Goal: Task Accomplishment & Management: Use online tool/utility

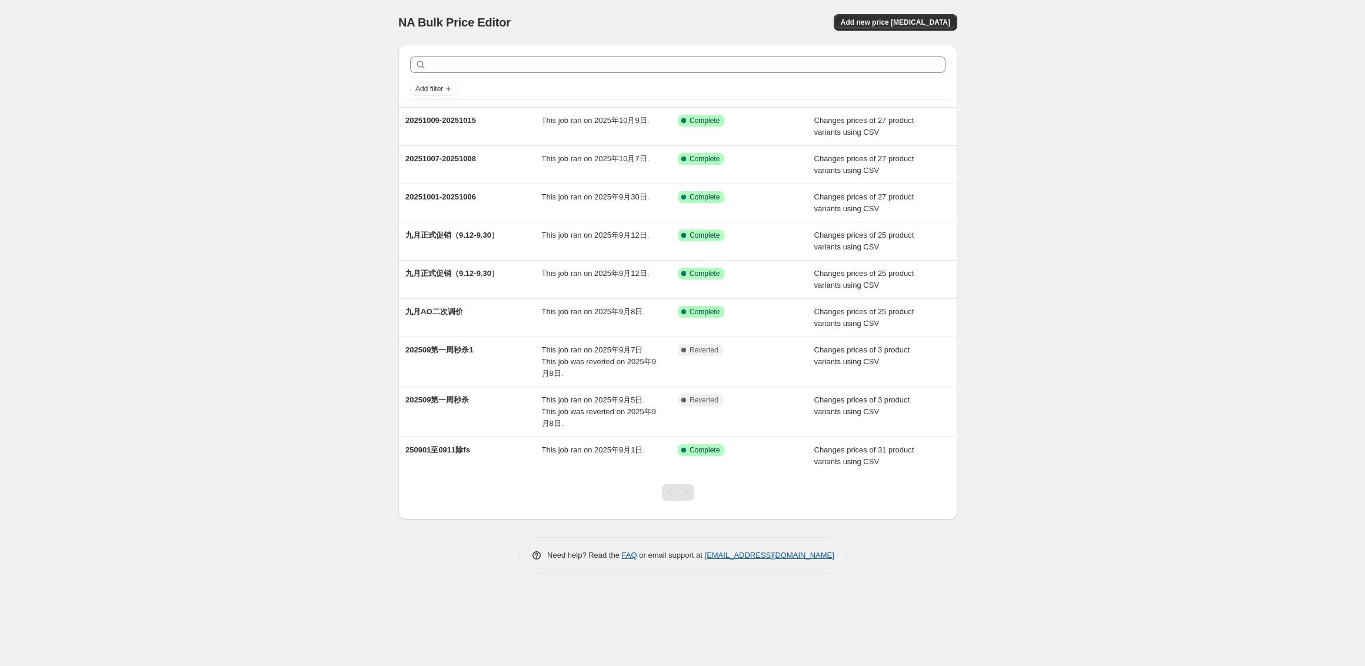
click at [234, 66] on div "NA Bulk Price Editor. This page is ready NA Bulk Price Editor Add new price [ME…" at bounding box center [678, 333] width 1356 height 666
click at [1023, 89] on div "NA Bulk Price Editor. This page is ready NA Bulk Price Editor Add new price [ME…" at bounding box center [678, 333] width 1356 height 666
click at [1139, 213] on div "NA Bulk Price Editor. This page is ready NA Bulk Price Editor Add new price [ME…" at bounding box center [678, 333] width 1356 height 666
click at [893, 26] on span "Add new price [MEDICAL_DATA]" at bounding box center [895, 22] width 109 height 9
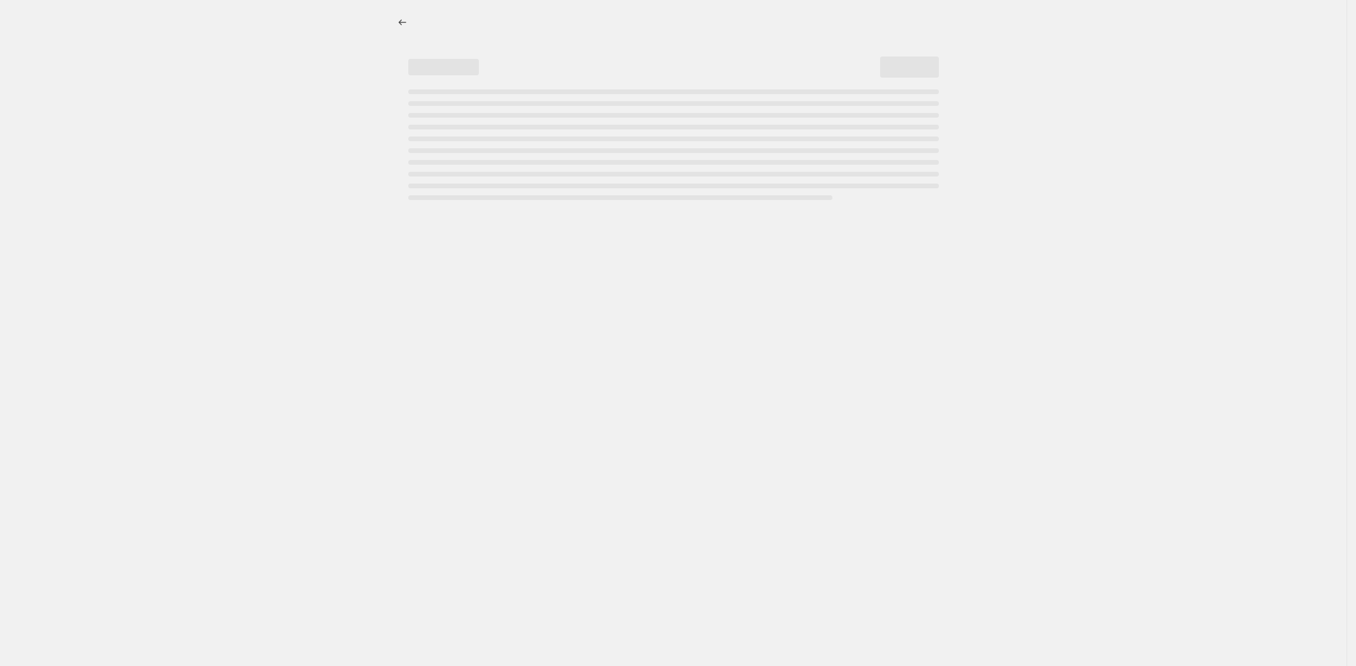
select select "percentage"
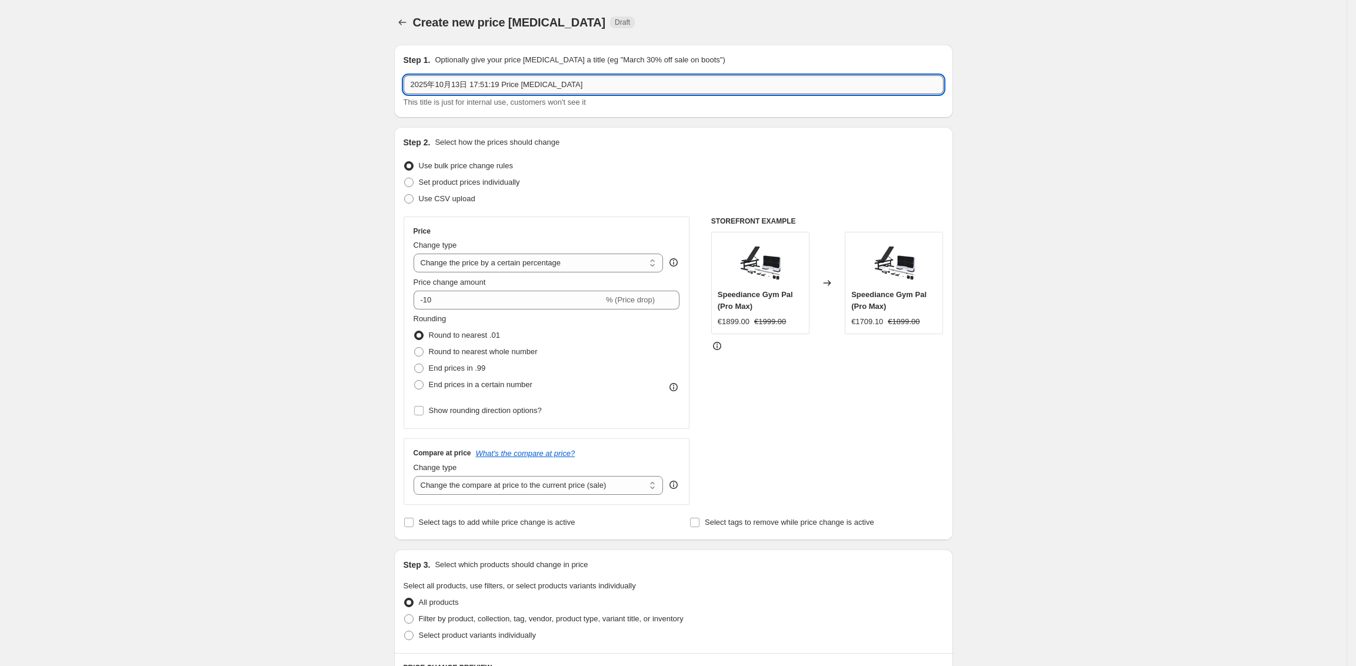
click at [525, 85] on input "2025年10月13日 17:51:19 Price [MEDICAL_DATA]" at bounding box center [674, 84] width 540 height 19
click at [583, 79] on input "2025年10月13日 17:51:19 Price [MEDICAL_DATA]" at bounding box center [674, 84] width 540 height 19
type input "是"
type input "1"
click at [481, 87] on input "20251001-20251006" at bounding box center [674, 84] width 540 height 19
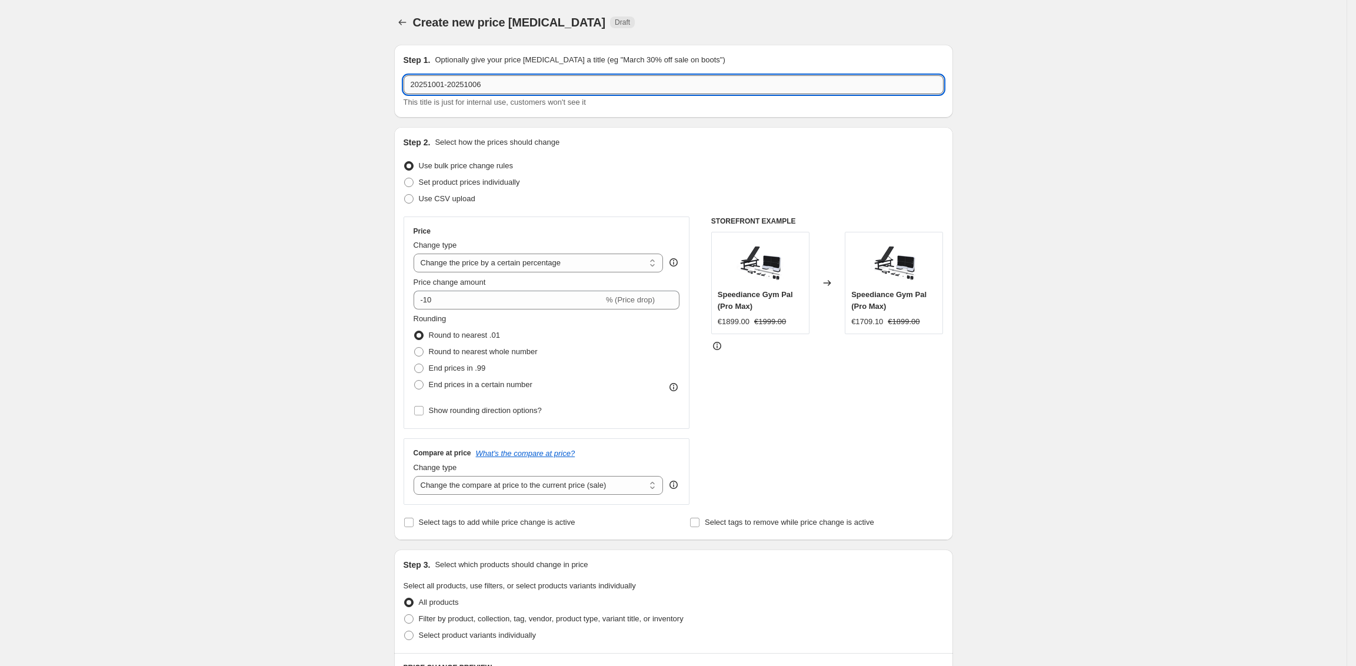
drag, startPoint x: 450, startPoint y: 84, endPoint x: 443, endPoint y: 85, distance: 7.9
click at [443, 85] on input "20251001-20251006" at bounding box center [674, 84] width 540 height 19
click at [518, 86] on input "20251014-20251006" at bounding box center [674, 84] width 540 height 19
click at [488, 84] on input "20251014-20251015秒杀" at bounding box center [674, 84] width 540 height 19
type input "20251014-20251015秒杀"
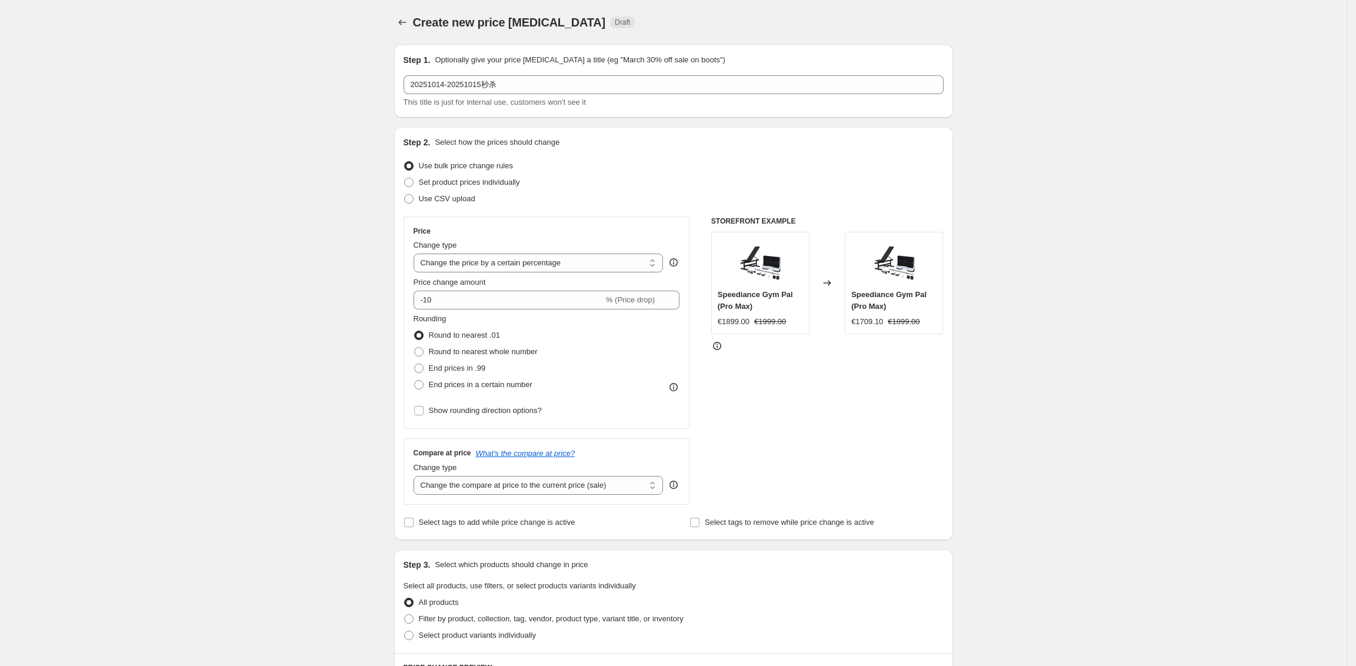
click at [1084, 155] on div "Create new price [MEDICAL_DATA]. This page is ready Create new price [MEDICAL_D…" at bounding box center [673, 588] width 1347 height 1176
click at [457, 205] on label "Use CSV upload" at bounding box center [440, 199] width 72 height 16
click at [405, 195] on input "Use CSV upload" at bounding box center [404, 194] width 1 height 1
radio input "true"
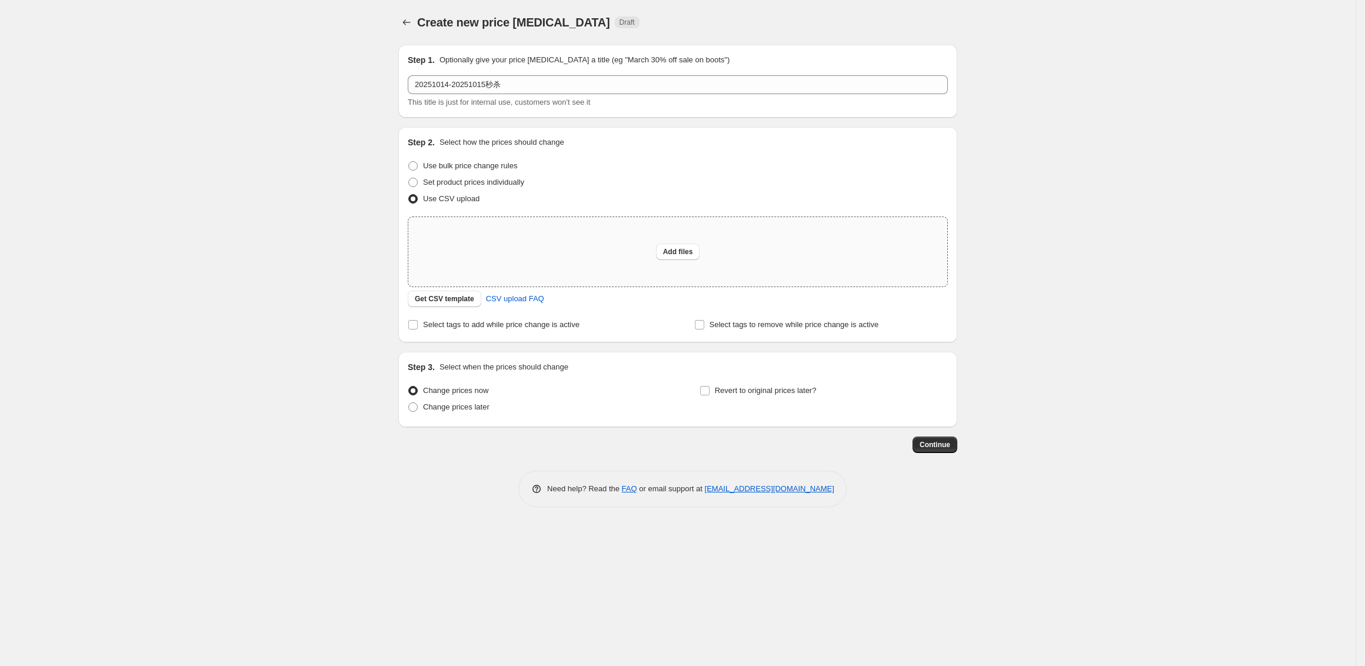
click at [570, 263] on div "Add files" at bounding box center [677, 251] width 539 height 69
type input "C:\fakepath\十月秒杀（10.14-10.15）.csv"
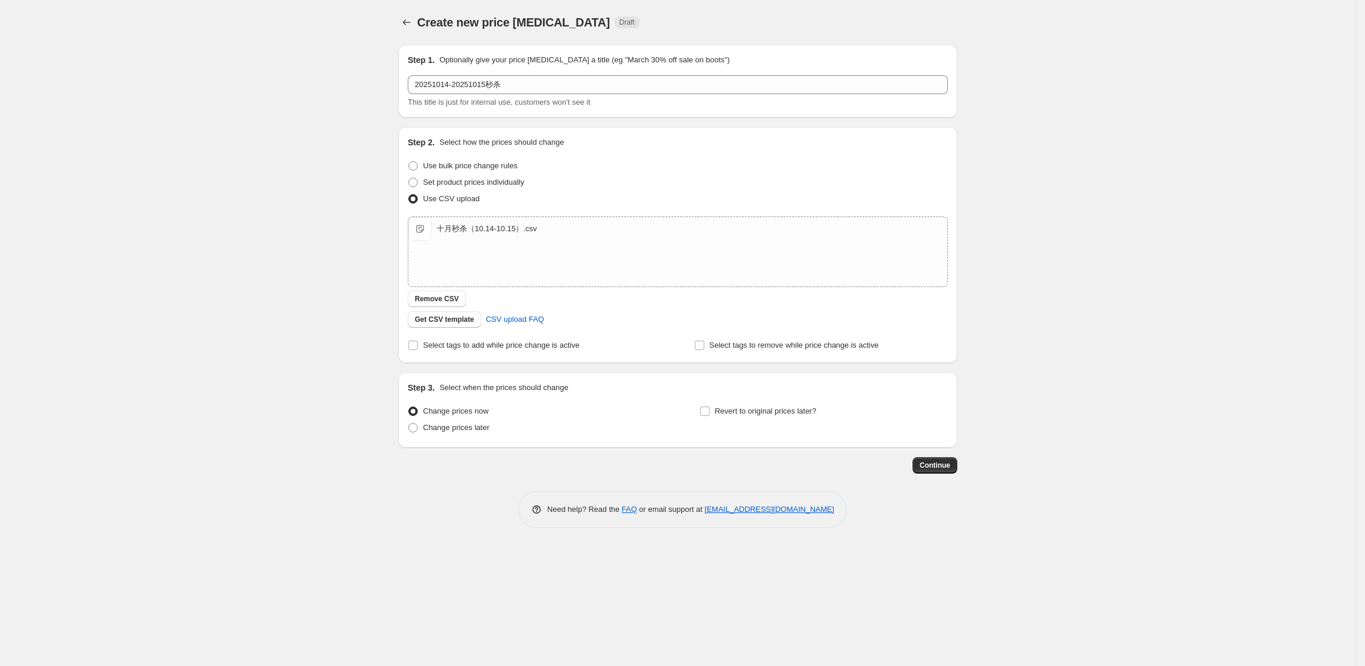
click at [1077, 303] on div "Create new price [MEDICAL_DATA]. This page is ready Create new price [MEDICAL_D…" at bounding box center [678, 333] width 1356 height 666
click at [469, 430] on span "Change prices later" at bounding box center [456, 427] width 66 height 9
click at [409, 424] on input "Change prices later" at bounding box center [408, 423] width 1 height 1
radio input "true"
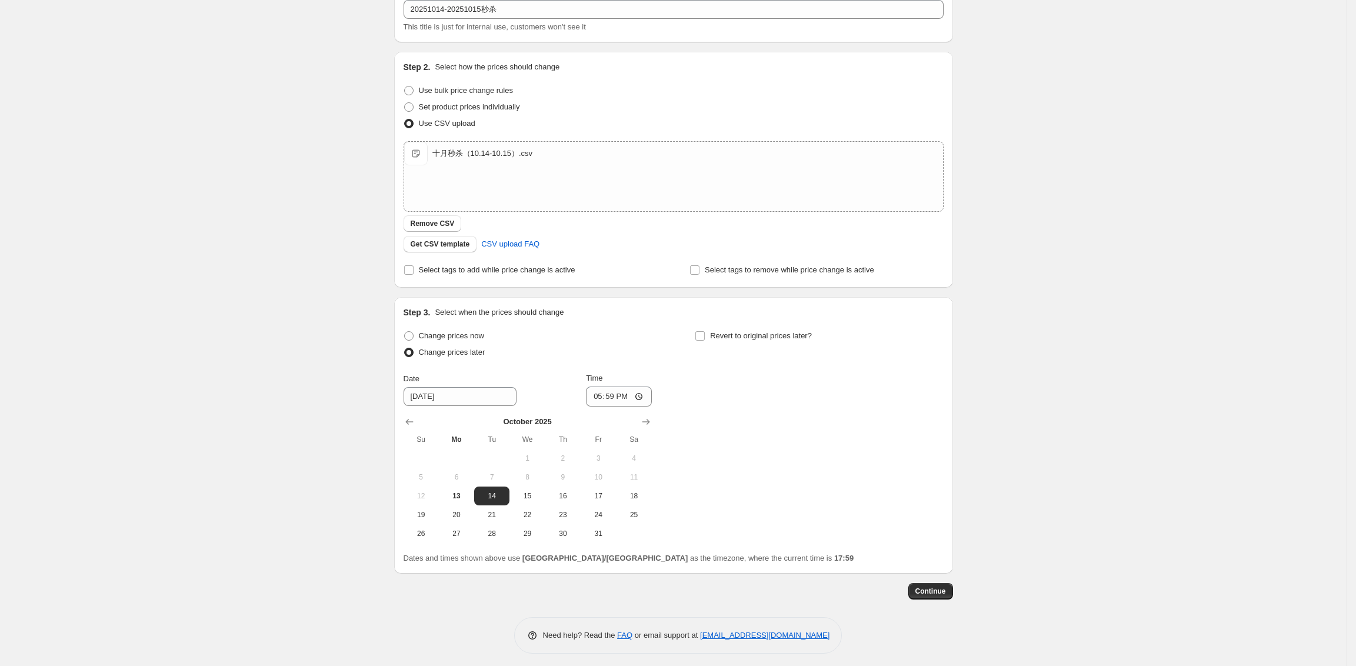
scroll to position [81, 0]
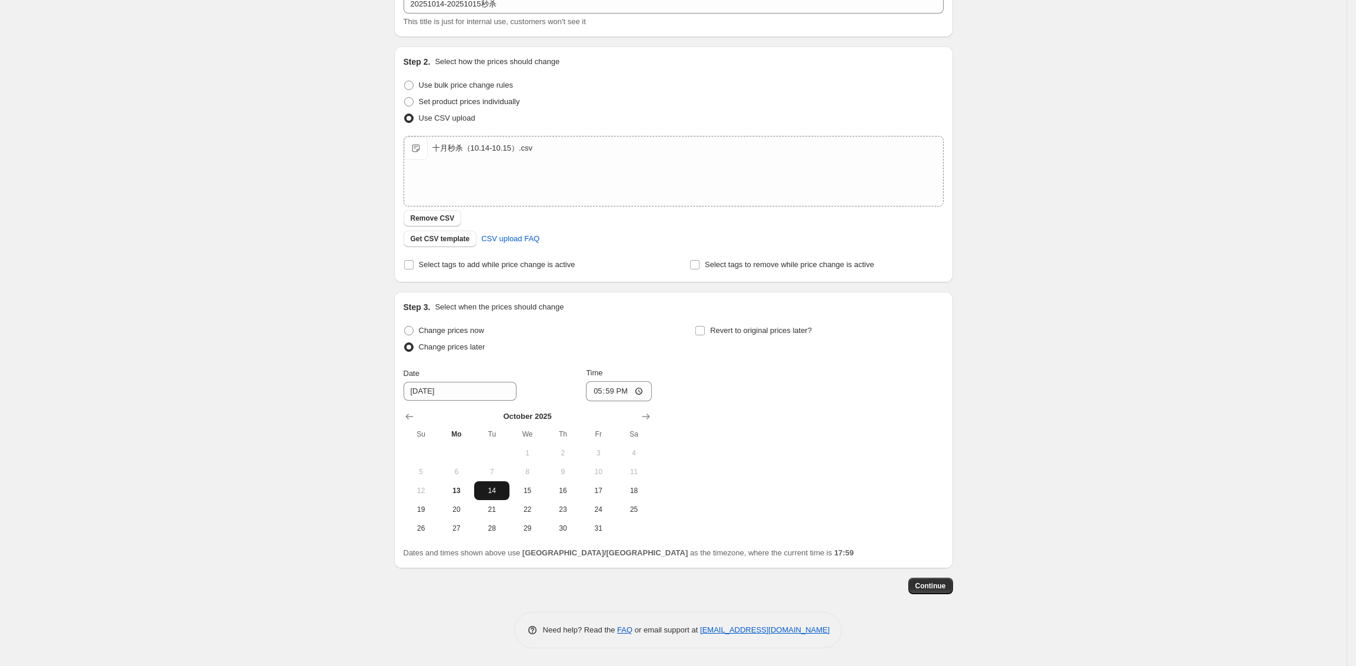
click at [494, 491] on span "14" at bounding box center [492, 490] width 26 height 9
click at [613, 389] on input "17:59" at bounding box center [619, 391] width 66 height 20
drag, startPoint x: 629, startPoint y: 391, endPoint x: 655, endPoint y: 398, distance: 26.7
click at [628, 391] on input "00:59" at bounding box center [619, 391] width 66 height 20
type input "00:00"
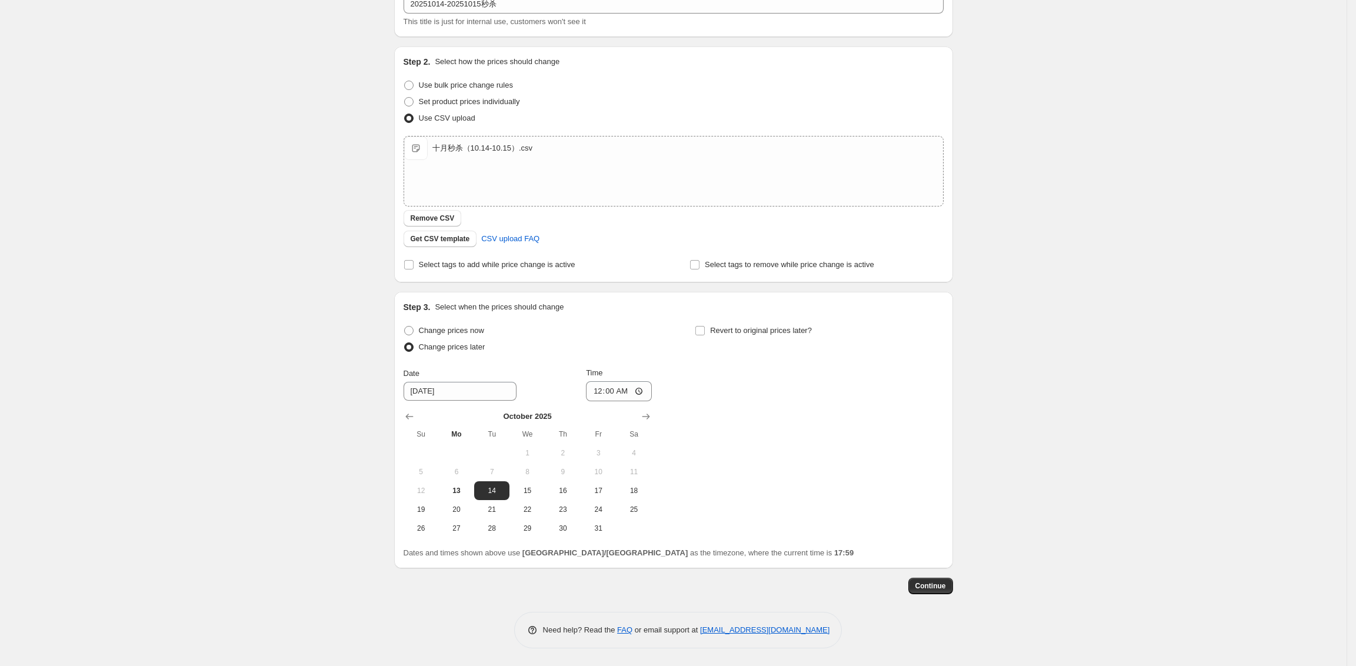
click at [1013, 375] on div "Create new price [MEDICAL_DATA]. This page is ready Create new price [MEDICAL_D…" at bounding box center [673, 292] width 1347 height 747
click at [1000, 371] on div "Create new price [MEDICAL_DATA]. This page is ready Create new price [MEDICAL_D…" at bounding box center [673, 292] width 1347 height 747
click at [933, 587] on span "Continue" at bounding box center [931, 585] width 31 height 9
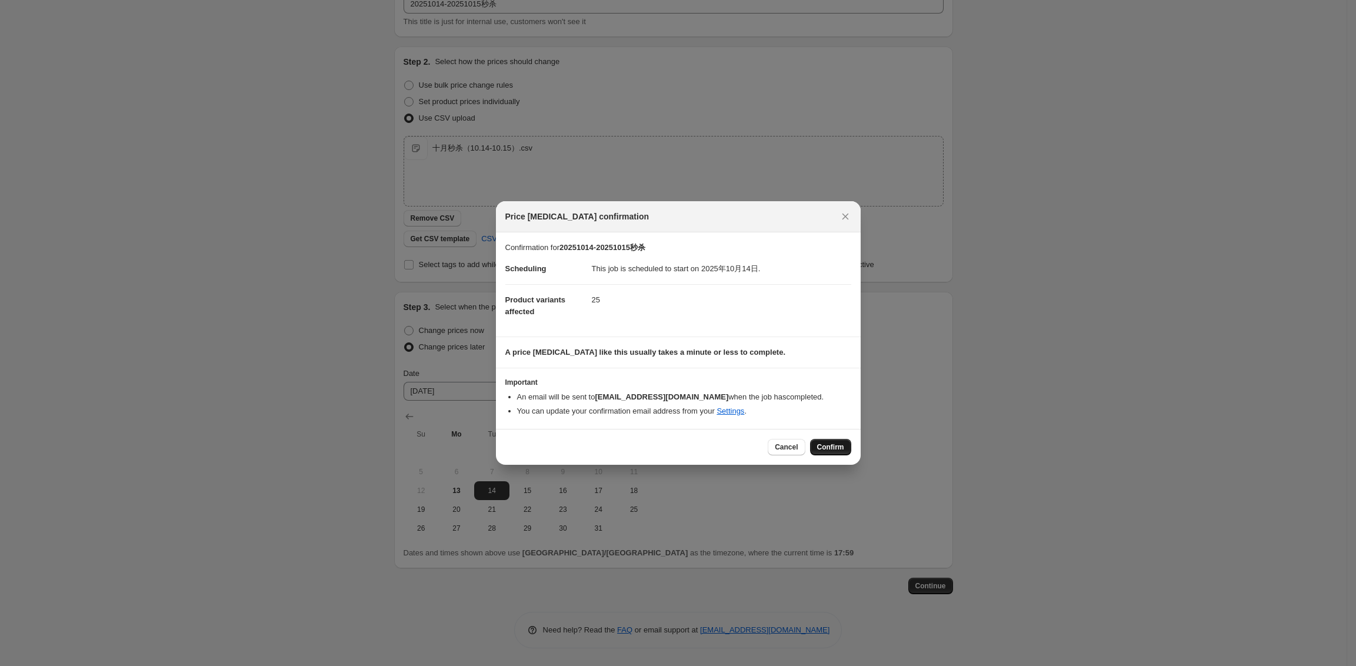
click at [826, 442] on button "Confirm" at bounding box center [830, 447] width 41 height 16
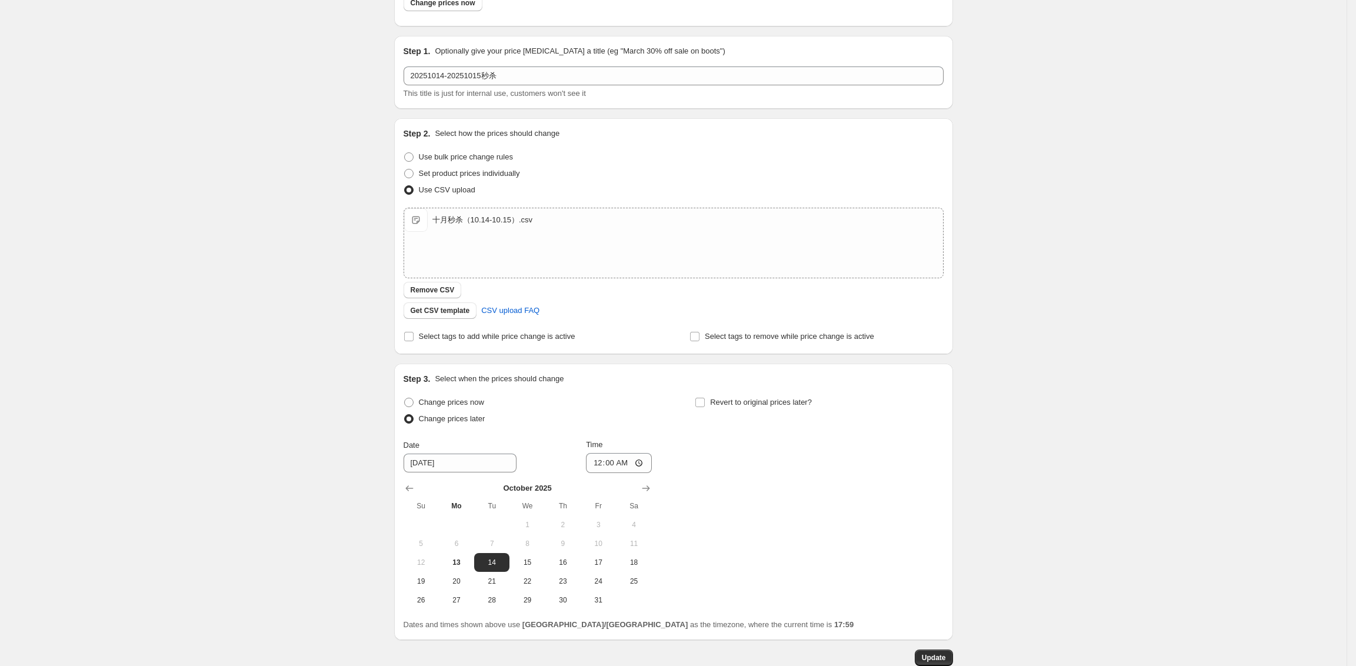
click at [1133, 381] on div "20251014-20251015秒杀. This page is ready 20251014-20251015秒杀 Info Scheduled Copy…" at bounding box center [673, 328] width 1347 height 819
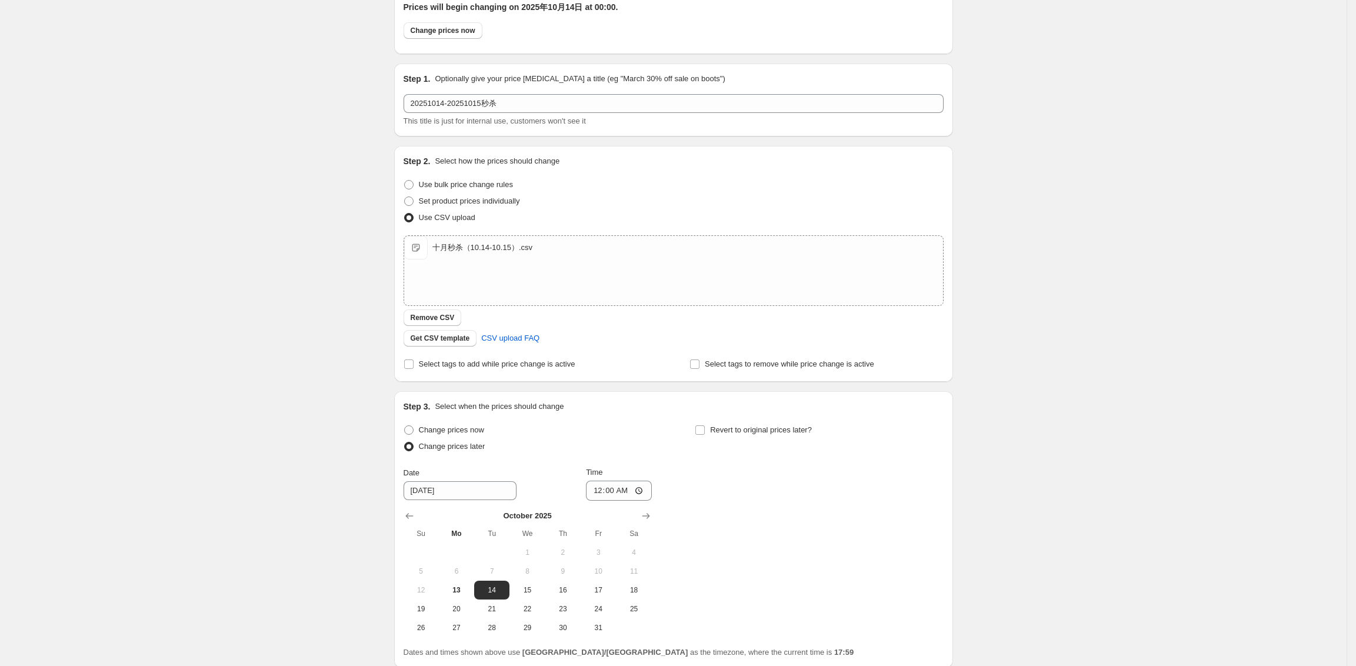
scroll to position [0, 0]
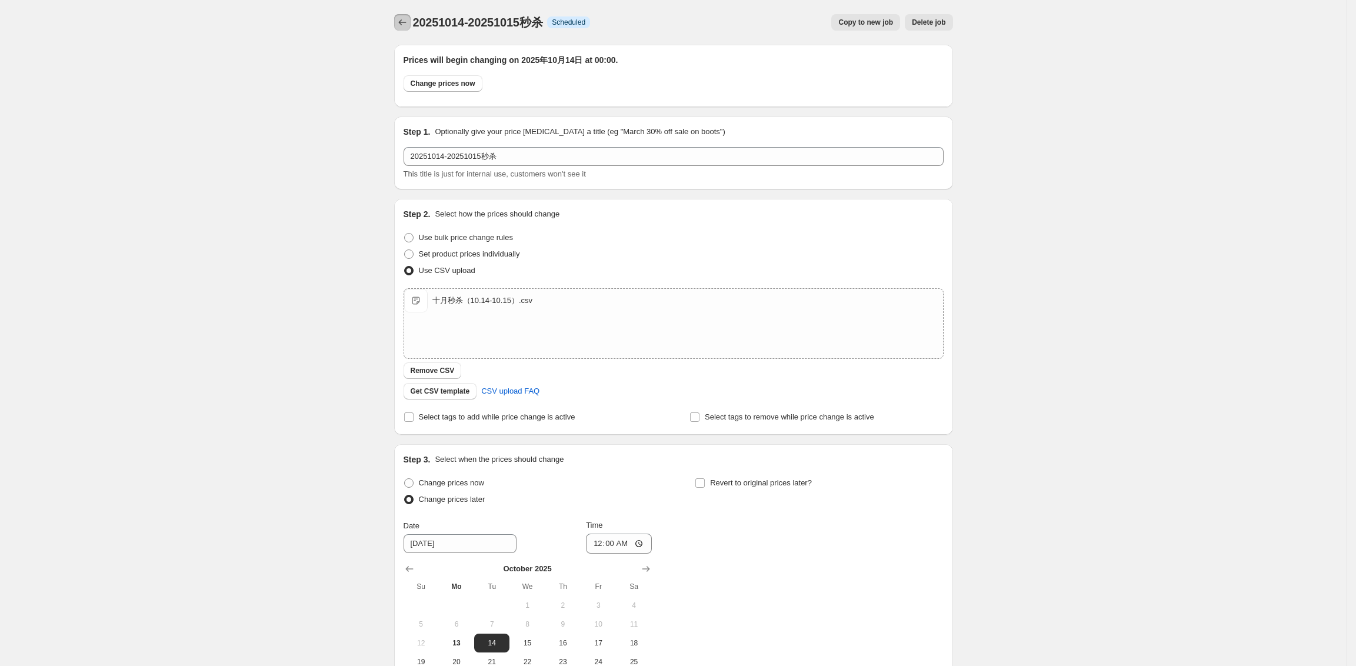
click at [405, 20] on icon "Price change jobs" at bounding box center [402, 22] width 8 height 6
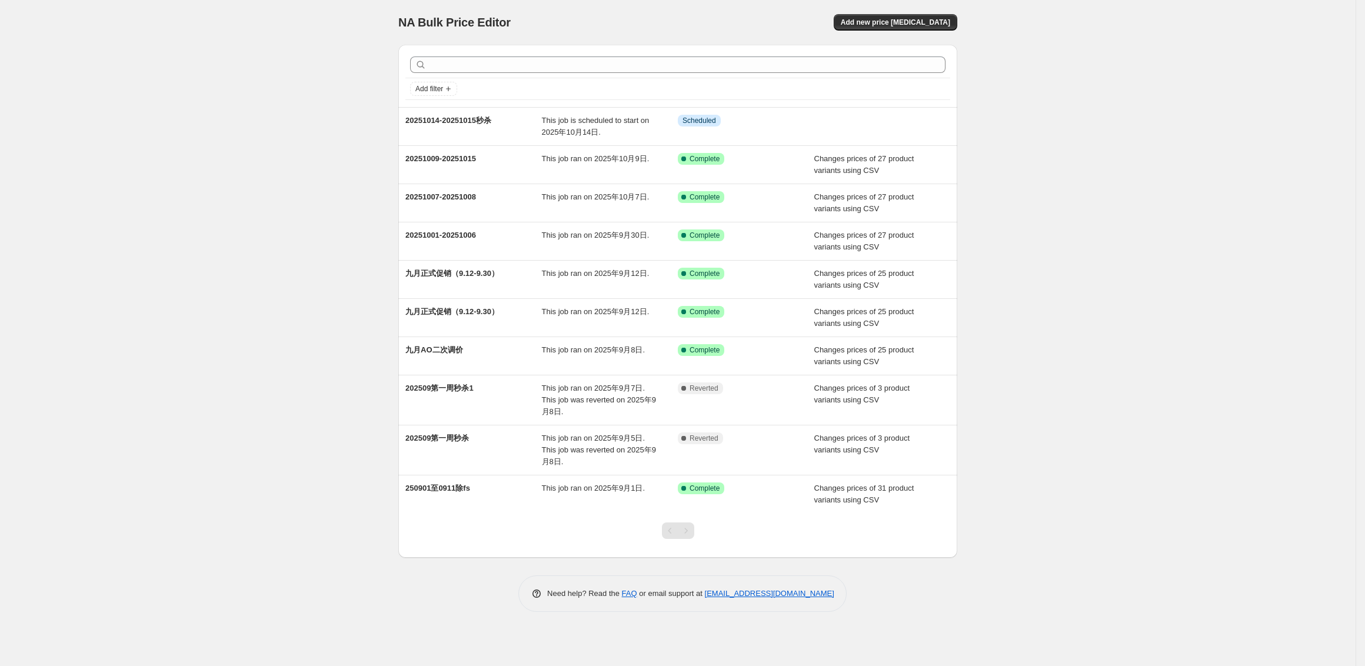
click at [337, 59] on div "NA Bulk Price Editor. This page is ready NA Bulk Price Editor Add new price [ME…" at bounding box center [678, 333] width 1356 height 666
click at [859, 24] on button "Add new price [MEDICAL_DATA]" at bounding box center [896, 22] width 124 height 16
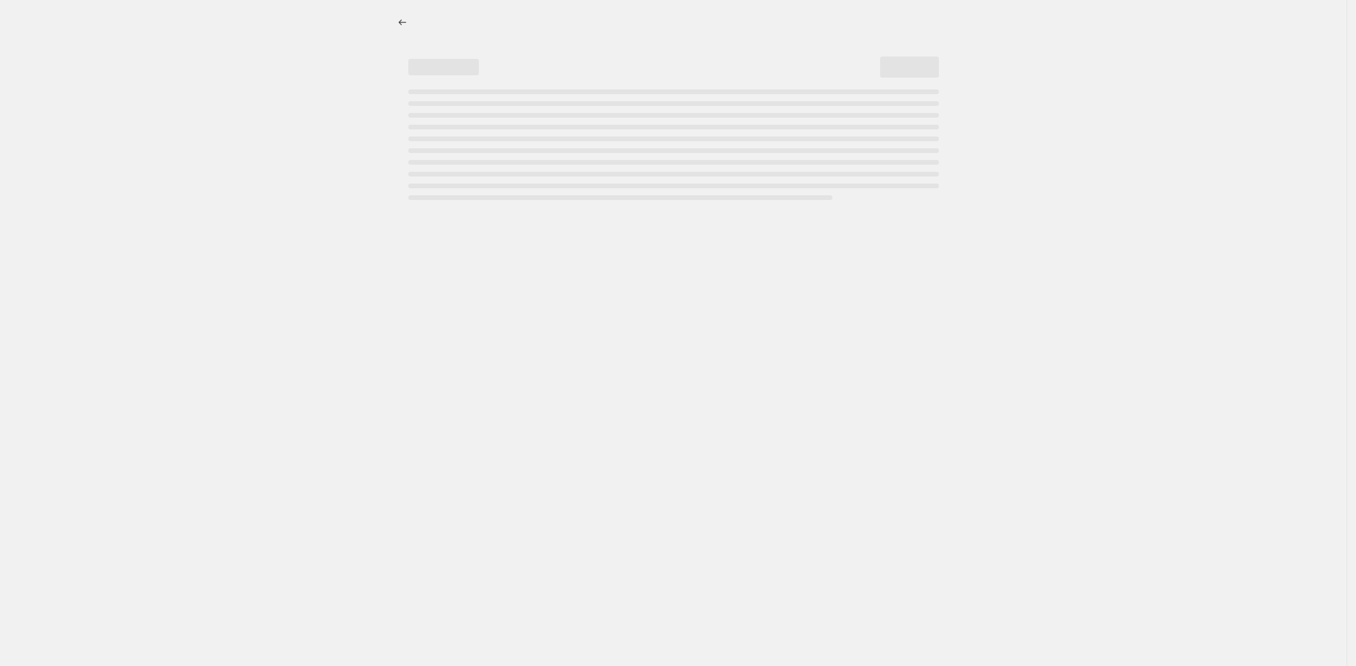
select select "percentage"
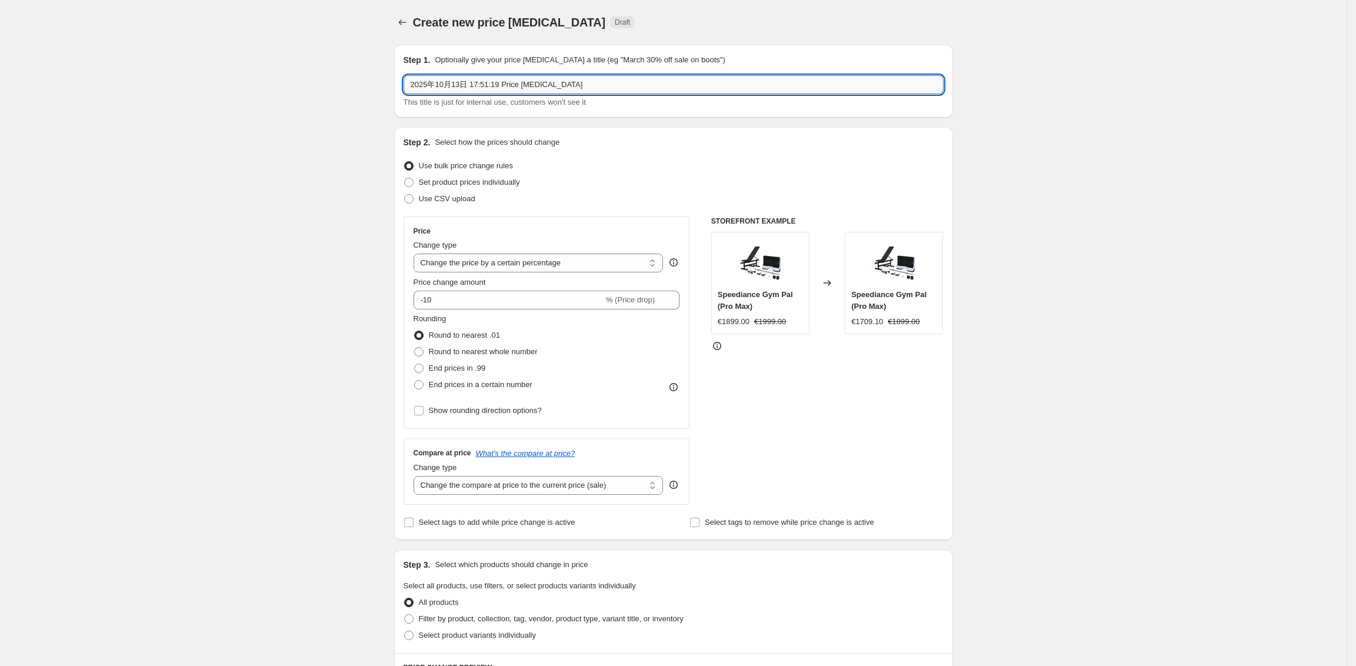
click at [561, 82] on input "2025年10月13日 17:51:19 Price [MEDICAL_DATA]" at bounding box center [674, 84] width 540 height 19
click at [596, 84] on input "2025年10月13日 17:51:19 Price [MEDICAL_DATA]" at bounding box center [674, 84] width 540 height 19
drag, startPoint x: 419, startPoint y: 85, endPoint x: 641, endPoint y: 99, distance: 222.9
click at [641, 99] on div "251016-251026 This title is just for internal use, customers won't see it" at bounding box center [674, 91] width 540 height 33
click at [533, 86] on input "251016-251026" at bounding box center [674, 84] width 540 height 19
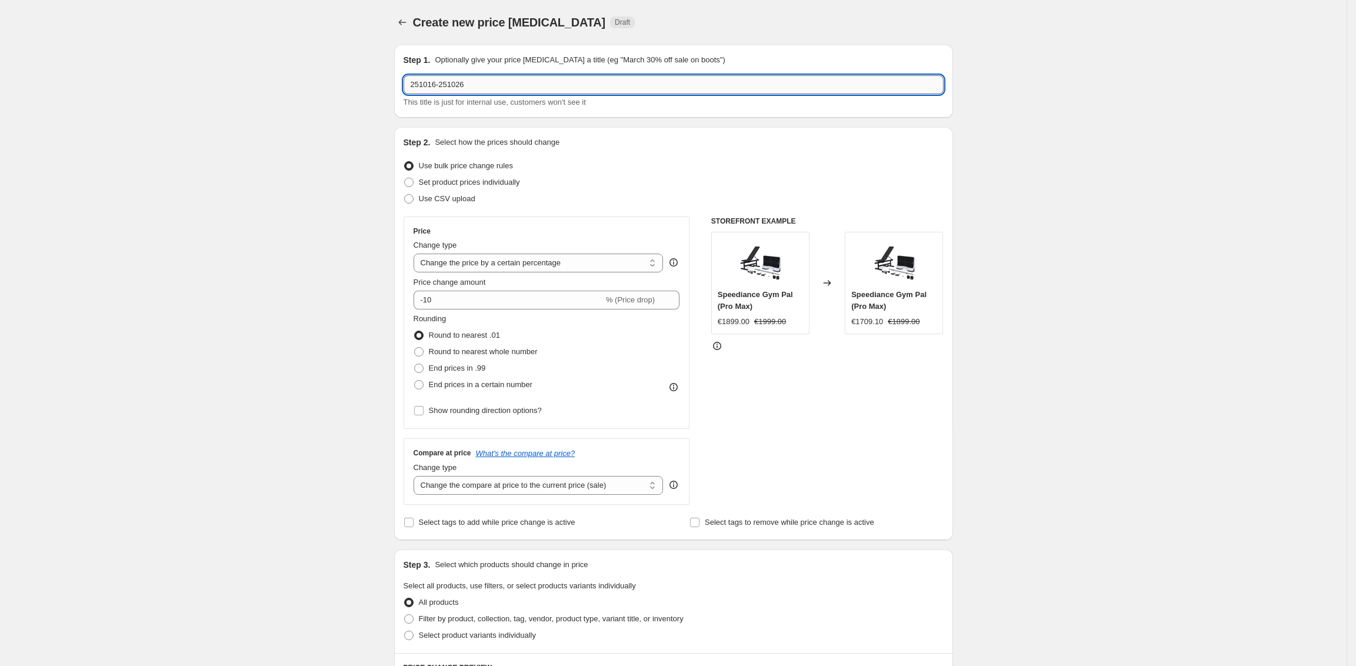
click at [420, 86] on input "251016-251026" at bounding box center [674, 84] width 540 height 19
click at [523, 86] on input "251016-251026" at bounding box center [674, 84] width 540 height 19
type input "251016-251026-AO"
click at [1149, 191] on div "Create new price [MEDICAL_DATA]. This page is ready Create new price [MEDICAL_D…" at bounding box center [673, 588] width 1347 height 1176
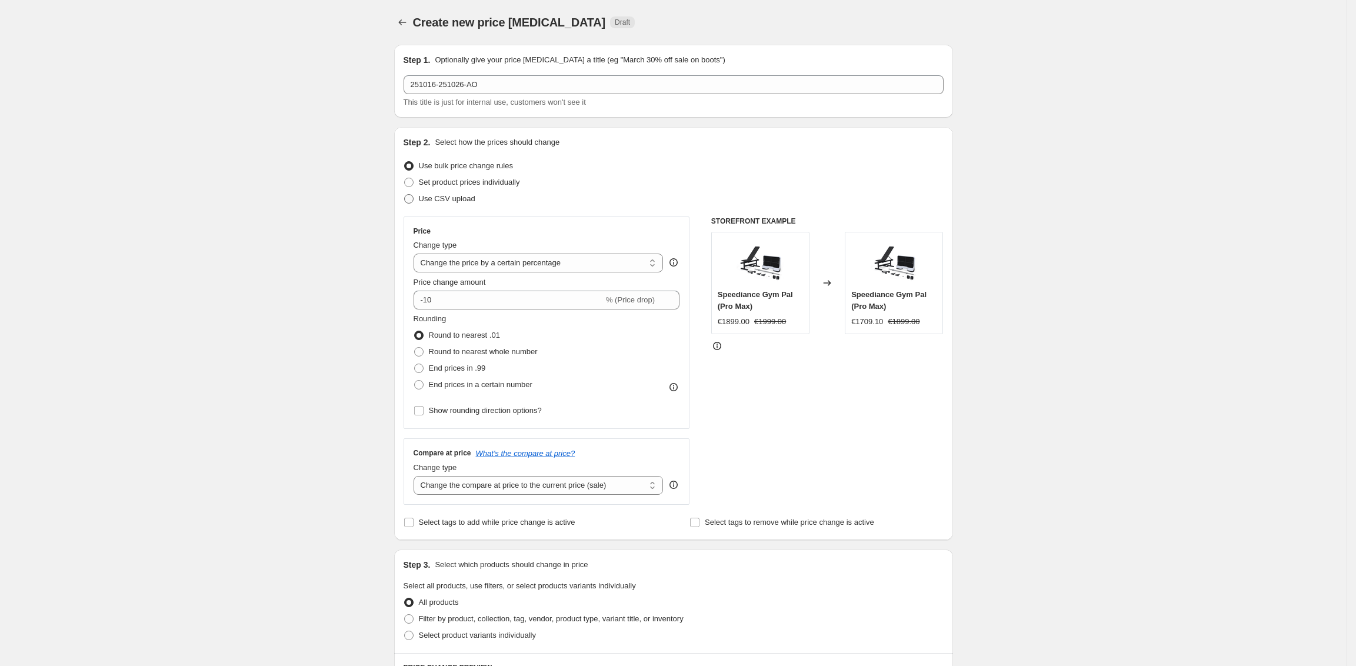
click at [463, 193] on span "Use CSV upload" at bounding box center [447, 199] width 56 height 12
click at [405, 194] on input "Use CSV upload" at bounding box center [404, 194] width 1 height 1
radio input "true"
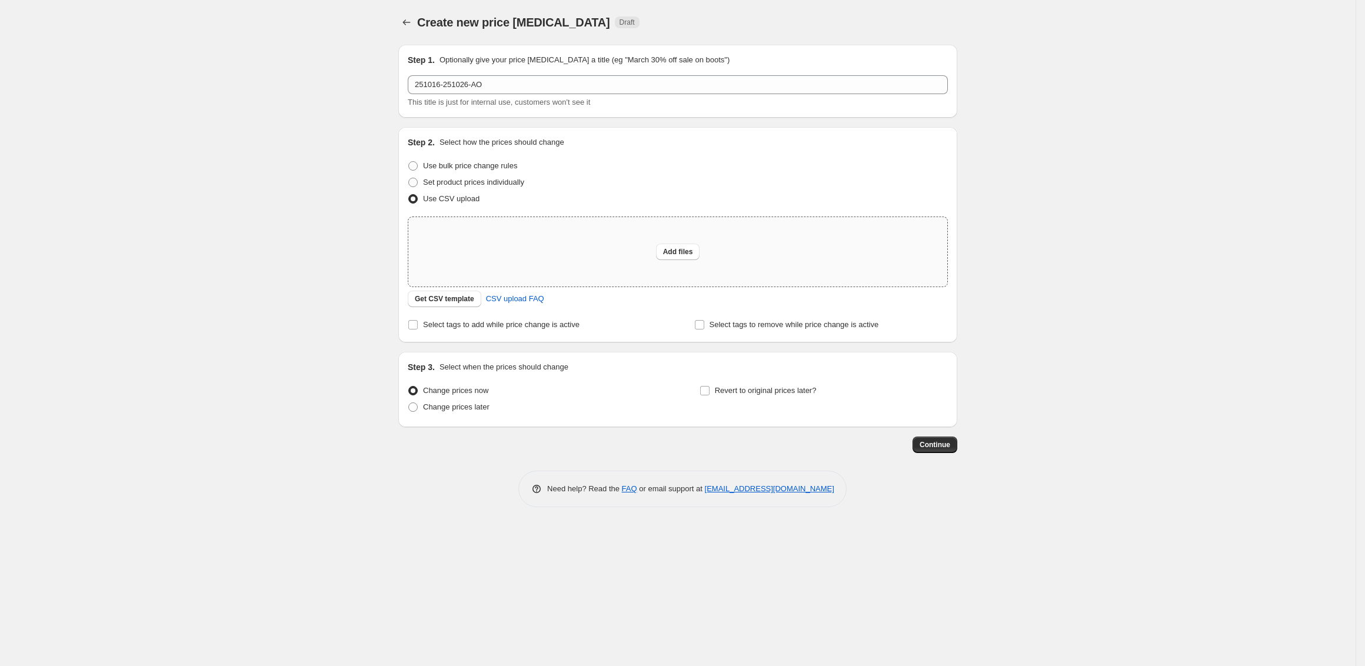
click at [599, 265] on div "Add files" at bounding box center [677, 251] width 539 height 69
type input "C:\fakepath\十月AO（10.16-10.26）.csv"
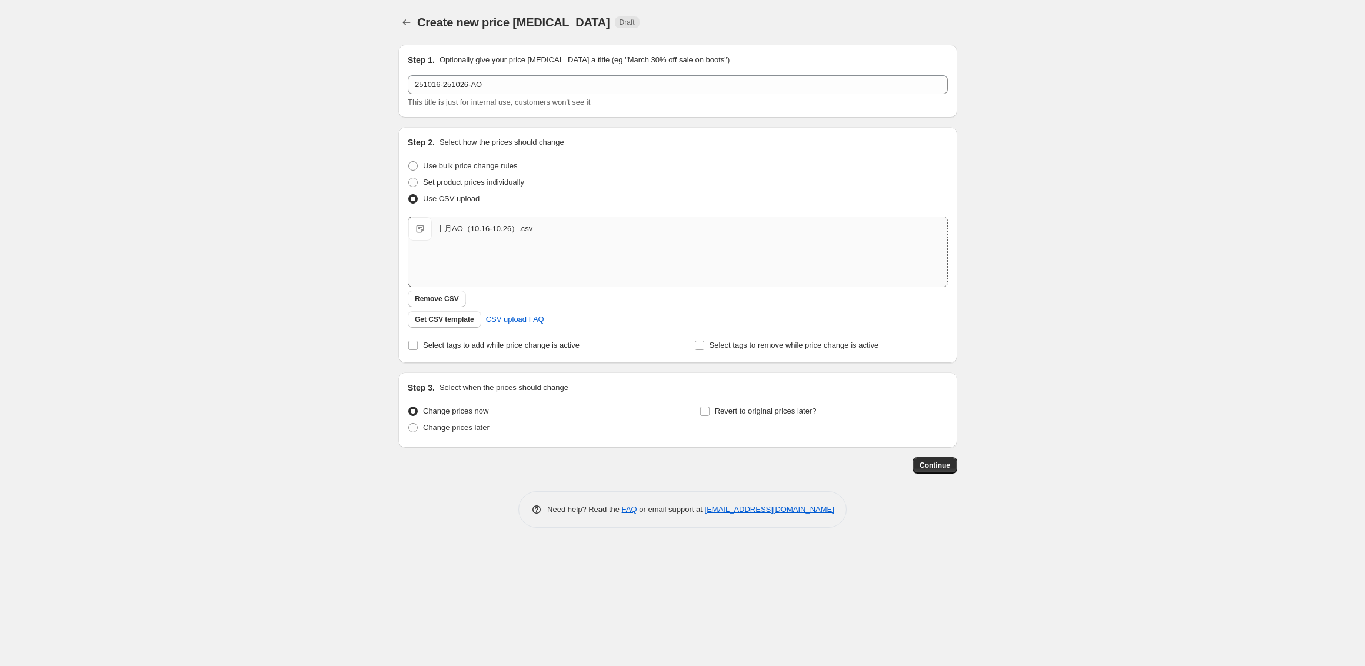
click at [1026, 229] on div "Create new price [MEDICAL_DATA]. This page is ready Create new price [MEDICAL_D…" at bounding box center [678, 333] width 1356 height 666
click at [486, 425] on span "Change prices later" at bounding box center [456, 427] width 66 height 9
click at [409, 424] on input "Change prices later" at bounding box center [408, 423] width 1 height 1
radio input "true"
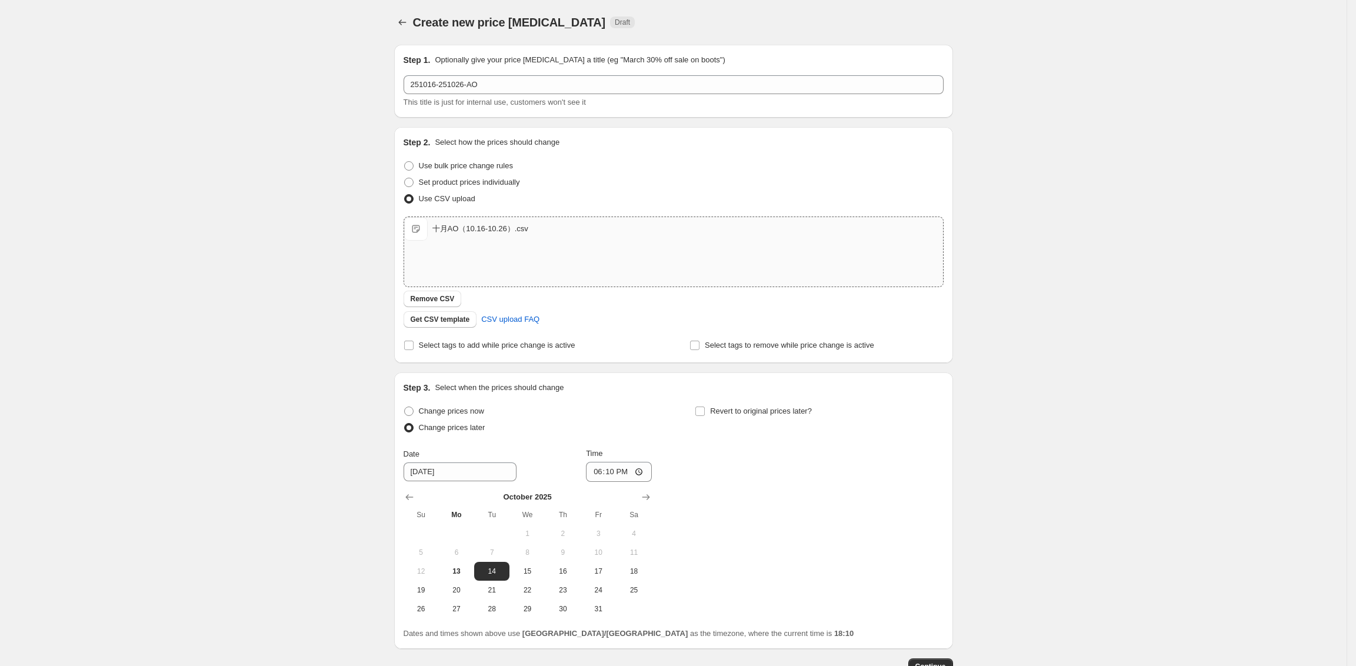
click at [360, 337] on div "Create new price [MEDICAL_DATA]. This page is ready Create new price [MEDICAL_D…" at bounding box center [673, 373] width 1347 height 747
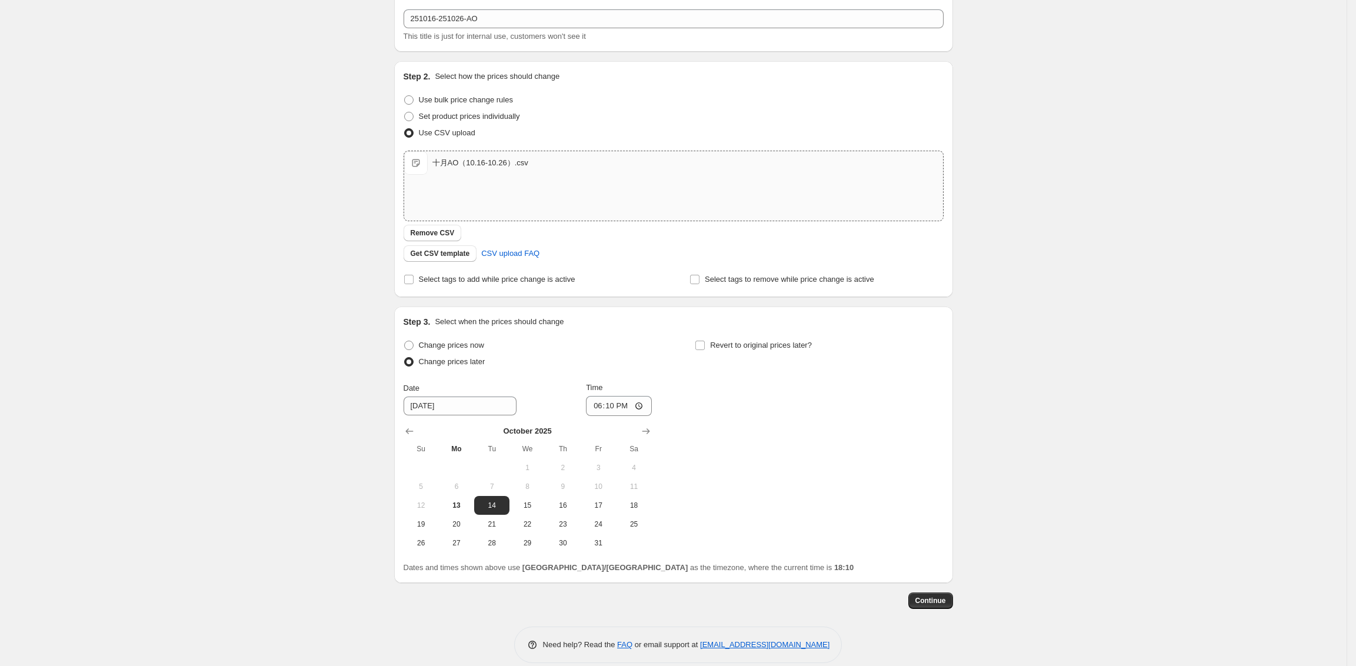
scroll to position [81, 0]
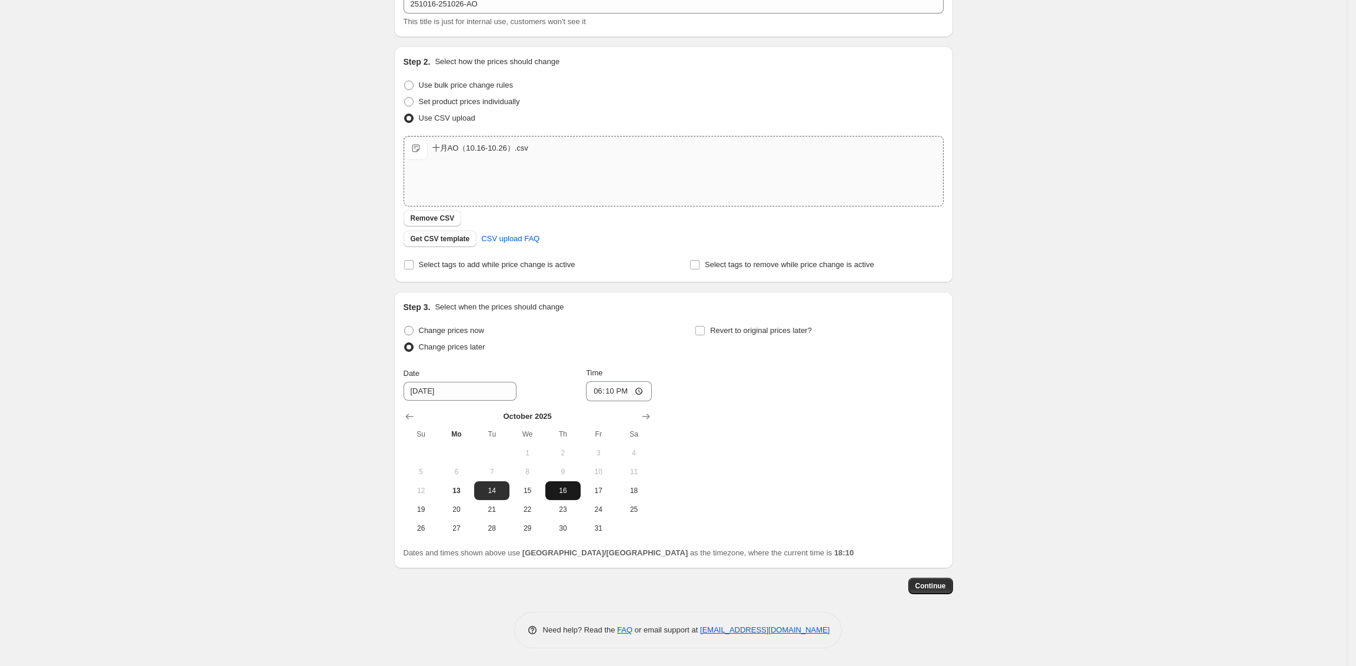
click at [576, 493] on span "16" at bounding box center [563, 490] width 26 height 9
type input "[DATE]"
click at [616, 392] on input "18:10" at bounding box center [619, 391] width 66 height 20
click at [626, 390] on input "00:10" at bounding box center [619, 391] width 66 height 20
type input "00:00"
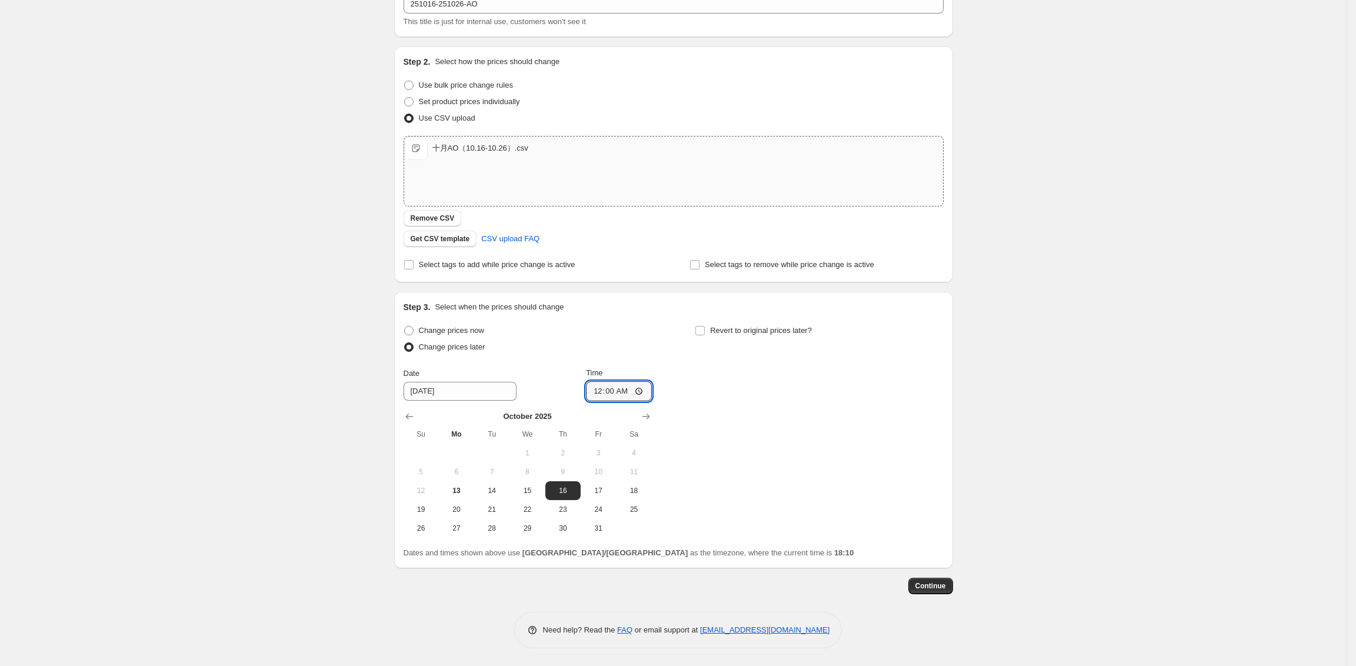
click at [1030, 322] on div "Create new price [MEDICAL_DATA]. This page is ready Create new price [MEDICAL_D…" at bounding box center [673, 292] width 1347 height 747
click at [934, 587] on span "Continue" at bounding box center [931, 585] width 31 height 9
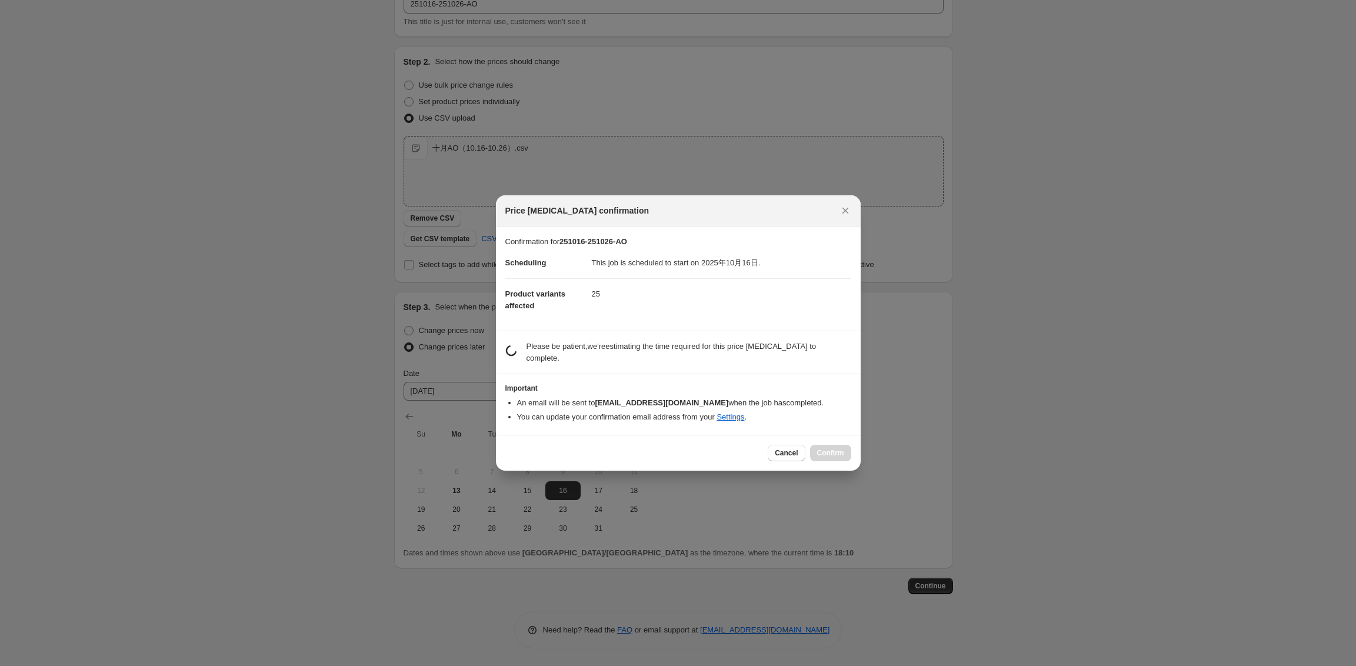
scroll to position [0, 0]
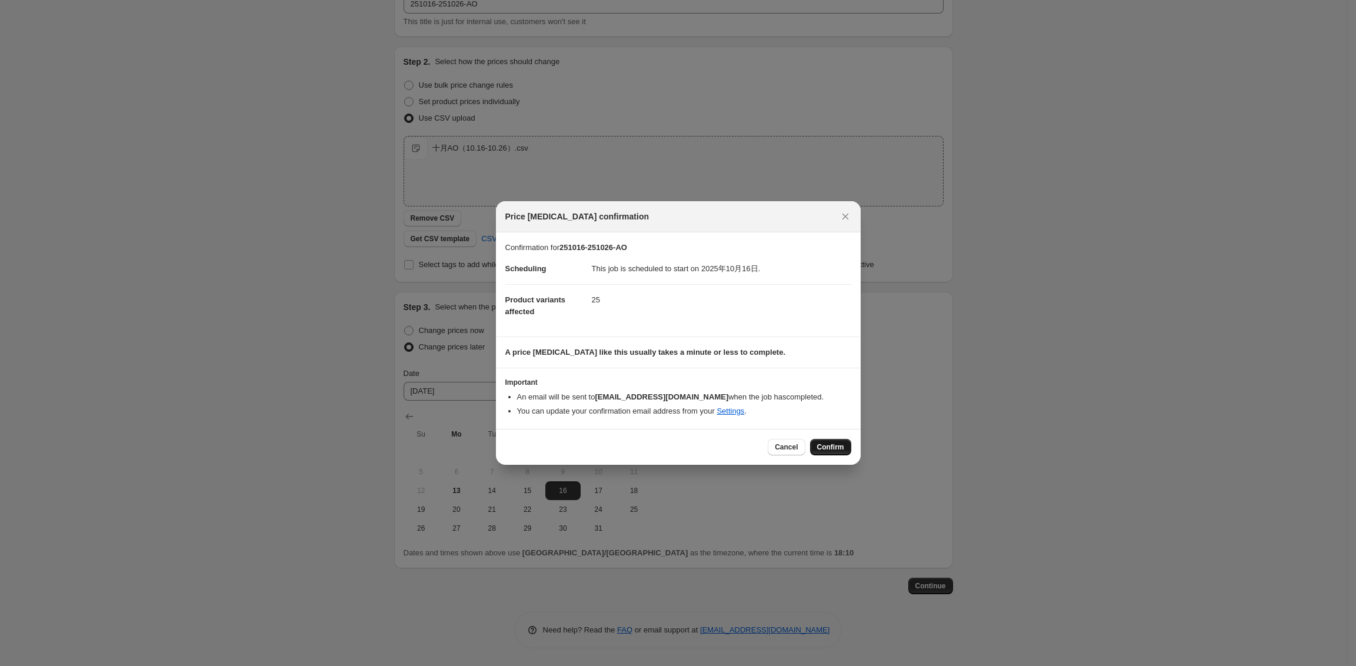
click at [833, 445] on span "Confirm" at bounding box center [830, 447] width 27 height 9
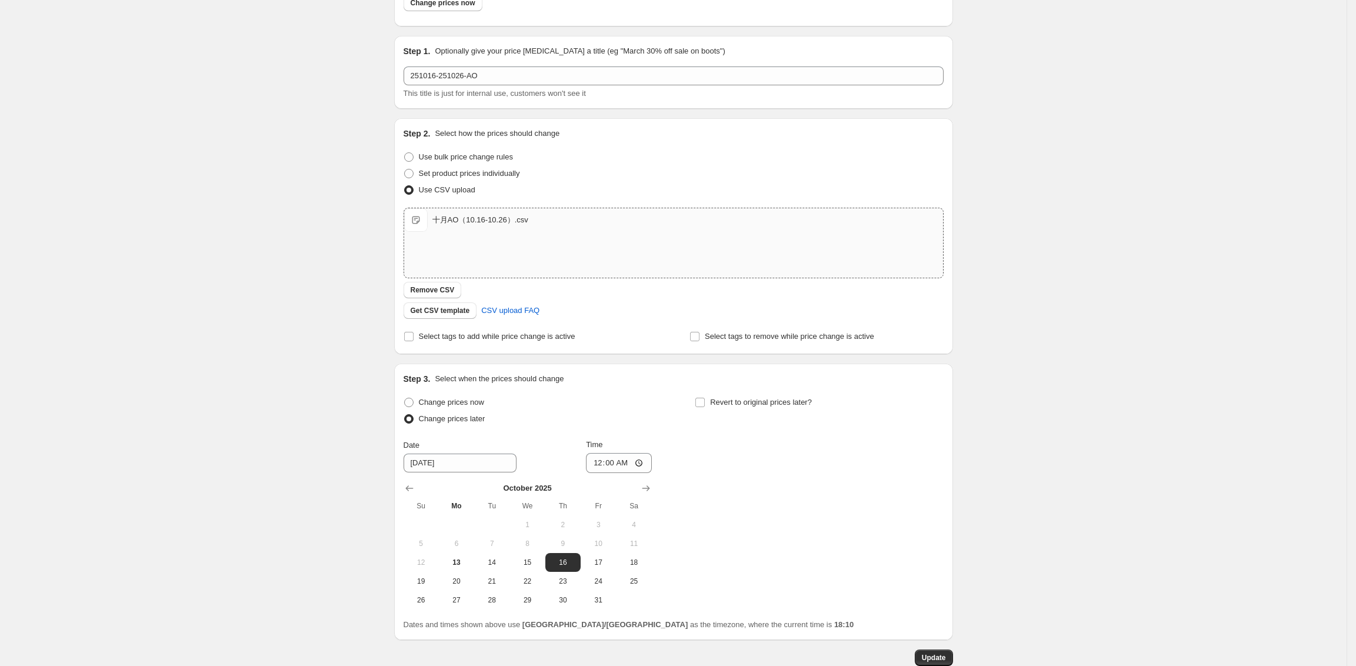
click at [371, 46] on div "251016-251026-AO. This page is ready 251016-251026-AO Info Scheduled Copy to ne…" at bounding box center [673, 328] width 1347 height 819
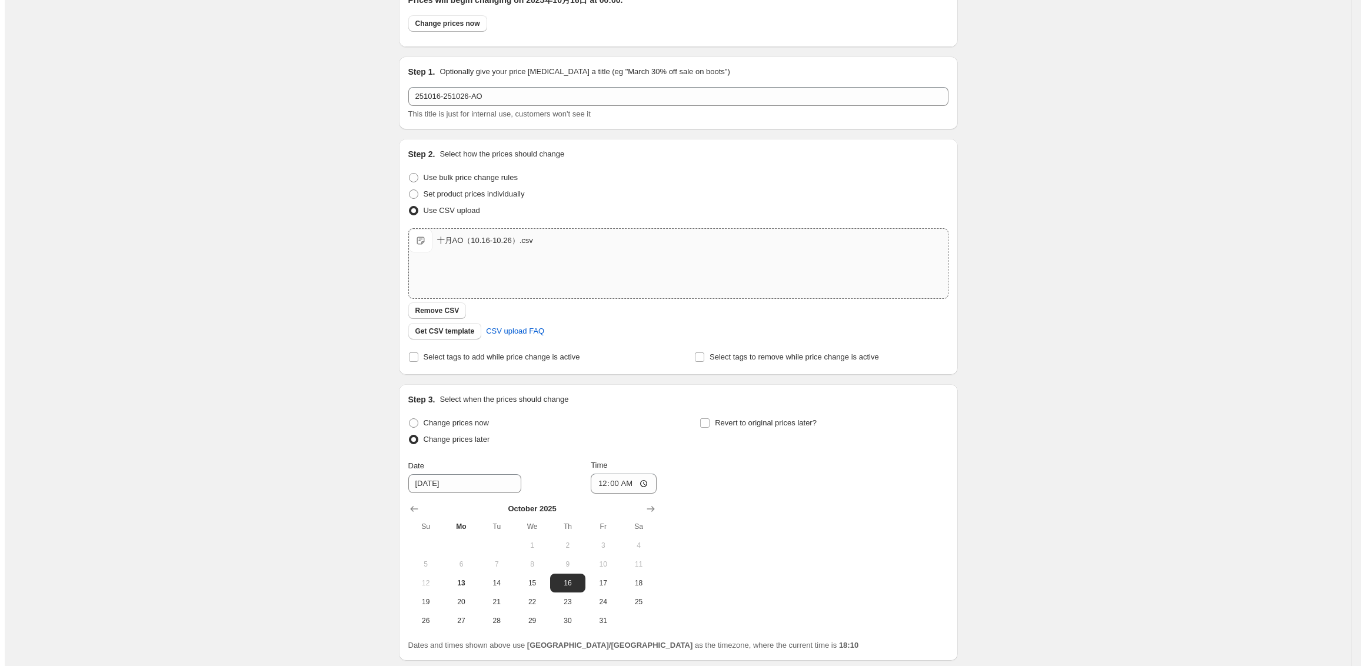
scroll to position [0, 0]
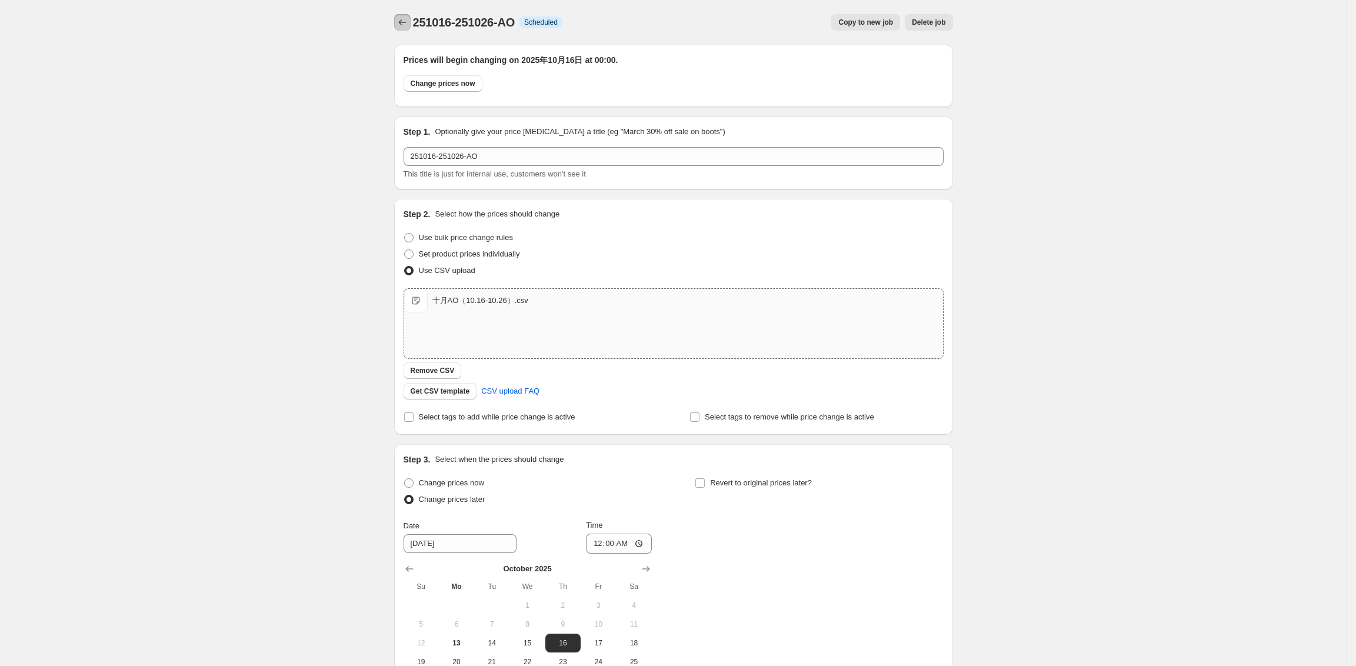
click at [405, 24] on icon "Price change jobs" at bounding box center [402, 22] width 8 height 6
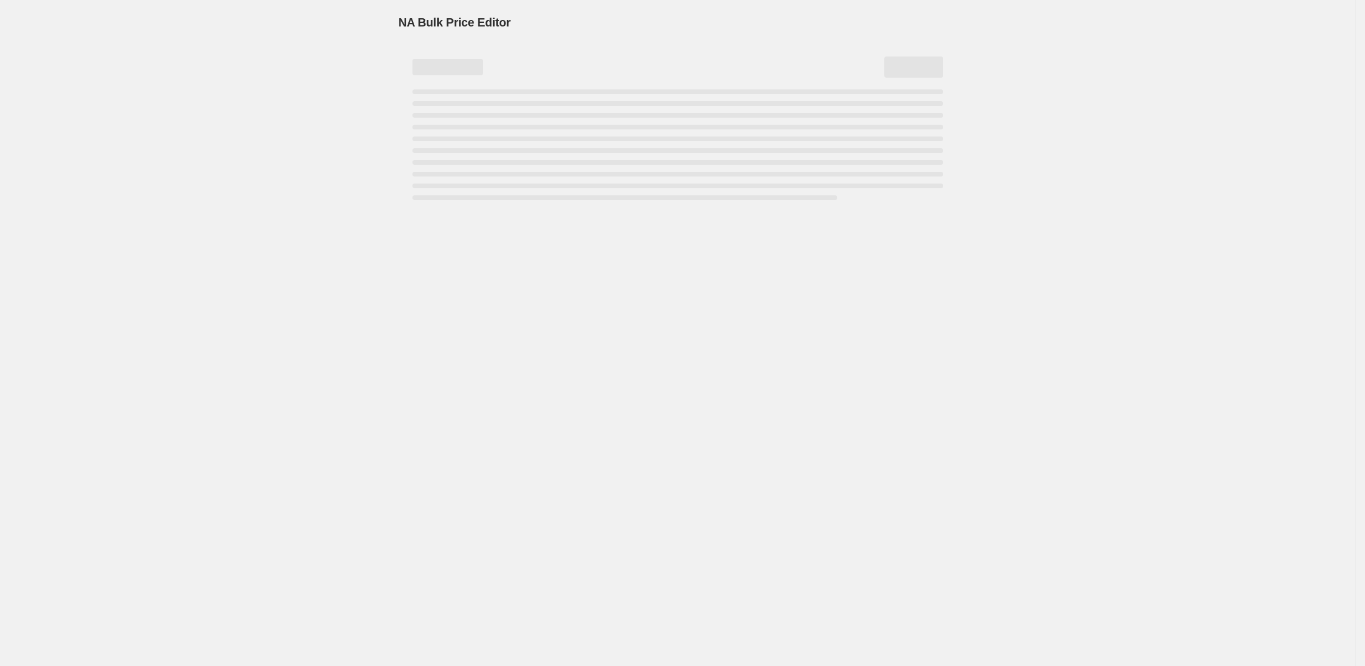
drag, startPoint x: 258, startPoint y: 28, endPoint x: 297, endPoint y: 36, distance: 39.8
click at [258, 27] on div "NA Bulk Price Editor. This page is ready NA Bulk Price Editor" at bounding box center [678, 333] width 1356 height 666
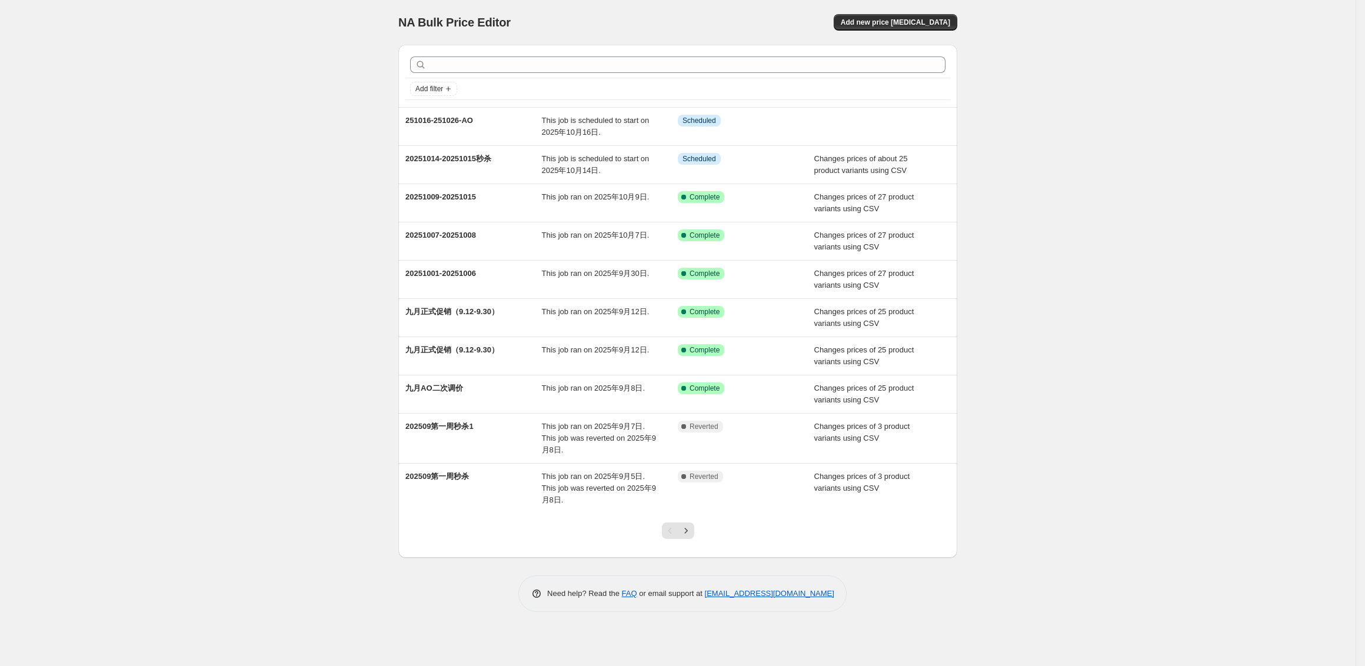
click at [1170, 129] on div "NA Bulk Price Editor. This page is ready NA Bulk Price Editor Add new price [ME…" at bounding box center [678, 333] width 1356 height 666
drag, startPoint x: 1153, startPoint y: 134, endPoint x: 1147, endPoint y: 132, distance: 6.3
click at [1153, 134] on div "NA Bulk Price Editor. This page is ready NA Bulk Price Editor Add new price [ME…" at bounding box center [678, 333] width 1356 height 666
